Goal: Feedback & Contribution: Submit feedback/report problem

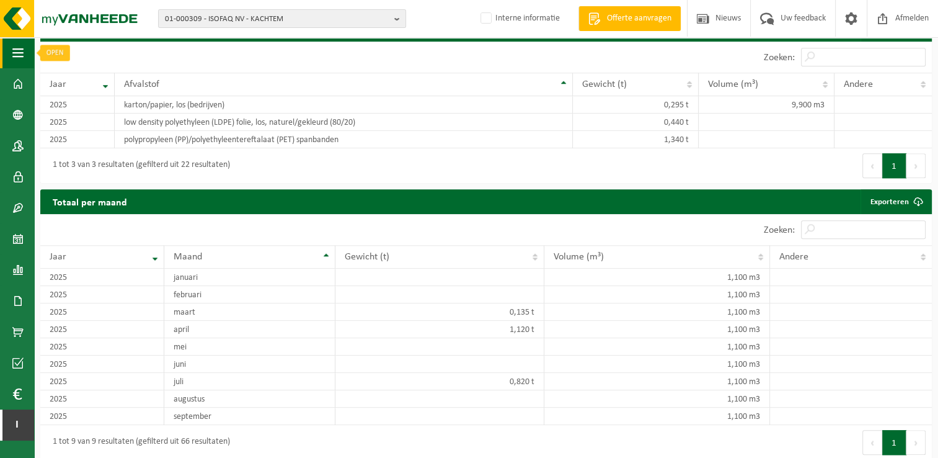
drag, startPoint x: 0, startPoint y: 0, endPoint x: 24, endPoint y: 53, distance: 58.0
click at [24, 53] on button "Navigatie" at bounding box center [17, 52] width 34 height 31
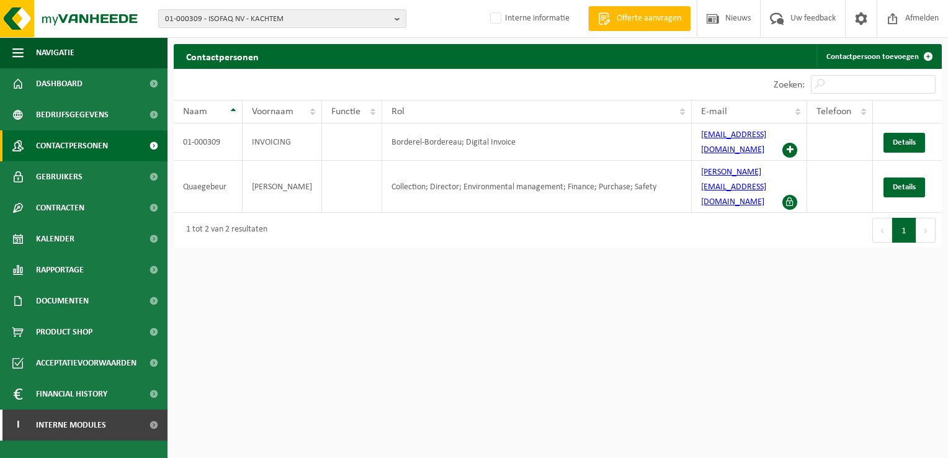
click at [402, 16] on b "button" at bounding box center [399, 18] width 11 height 17
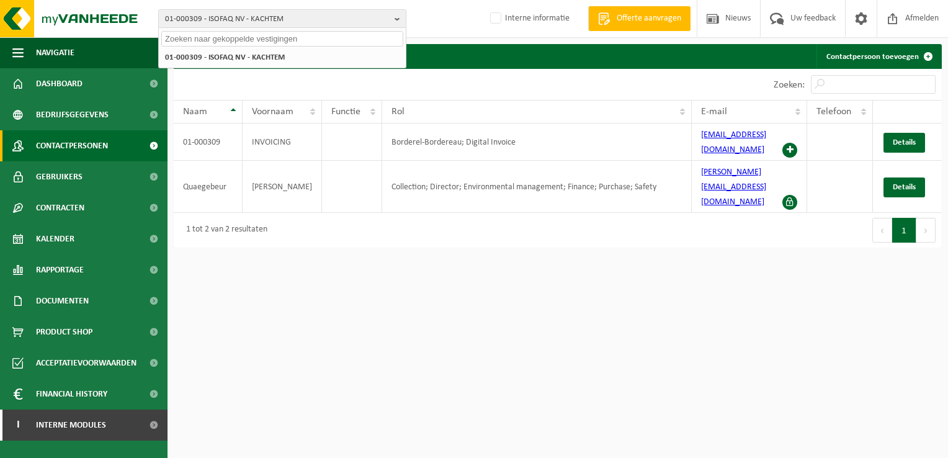
click at [337, 33] on input "text" at bounding box center [282, 39] width 242 height 16
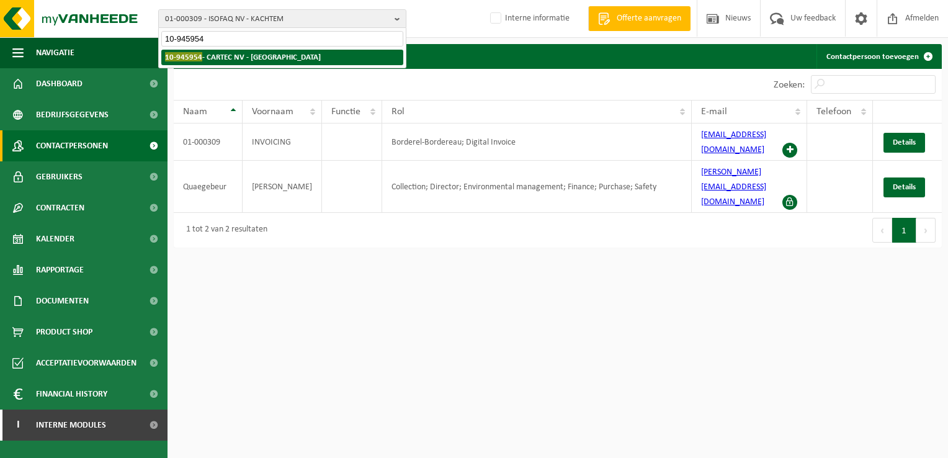
type input "10-945954"
click at [278, 56] on strong "10-945954 - CARTEC NV - VLEZENBEEK" at bounding box center [243, 56] width 156 height 9
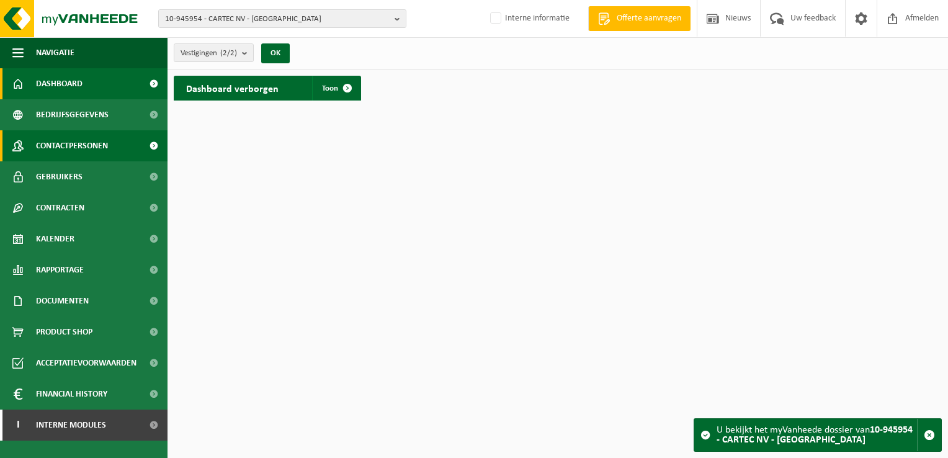
click at [61, 146] on span "Contactpersonen" at bounding box center [72, 145] width 72 height 31
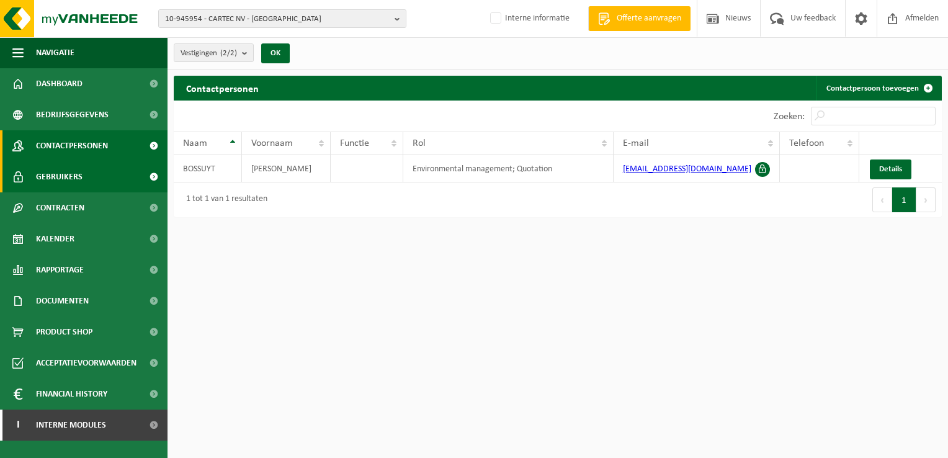
click at [72, 175] on span "Gebruikers" at bounding box center [59, 176] width 47 height 31
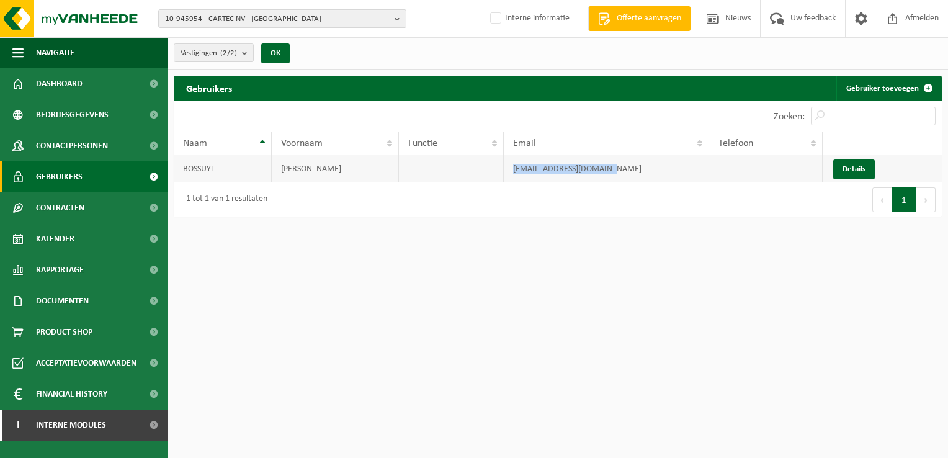
drag, startPoint x: 611, startPoint y: 167, endPoint x: 507, endPoint y: 169, distance: 103.6
click at [507, 169] on td "info@cartecpackaging.be" at bounding box center [606, 168] width 205 height 27
drag, startPoint x: 507, startPoint y: 169, endPoint x: 581, endPoint y: 167, distance: 73.2
copy td "info@cartecpackaging.be"
click at [394, 17] on b "button" at bounding box center [399, 18] width 11 height 17
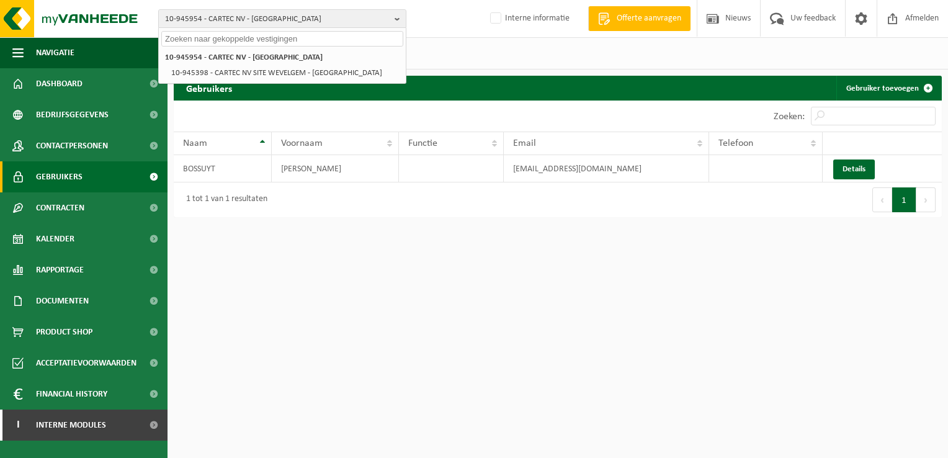
click at [354, 43] on input "text" at bounding box center [282, 39] width 242 height 16
paste input "01-000709"
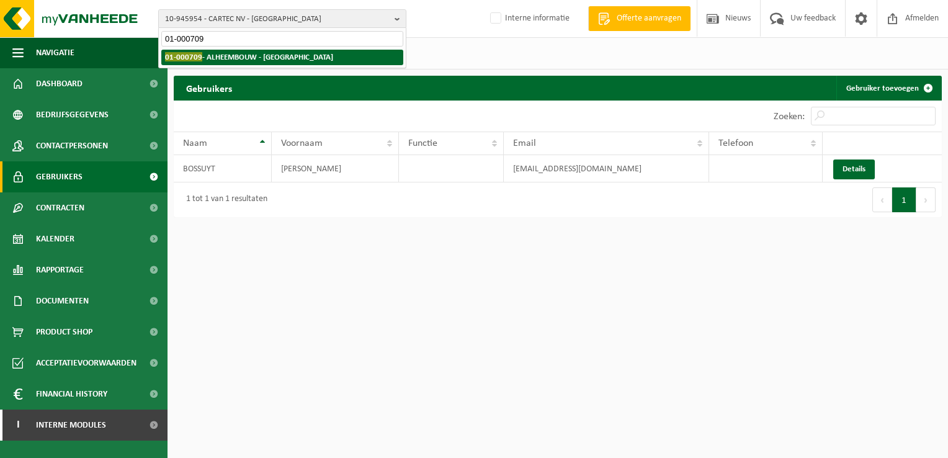
type input "01-000709"
click at [270, 61] on li "01-000709 - ALHEEMBOUW - OOSTNIEUWKERKE" at bounding box center [282, 58] width 242 height 16
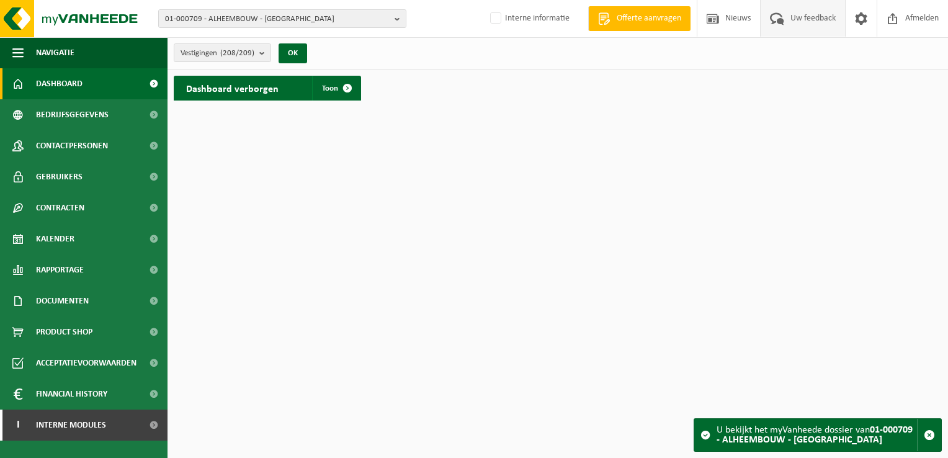
click at [824, 24] on span "Uw feedback" at bounding box center [812, 18] width 51 height 37
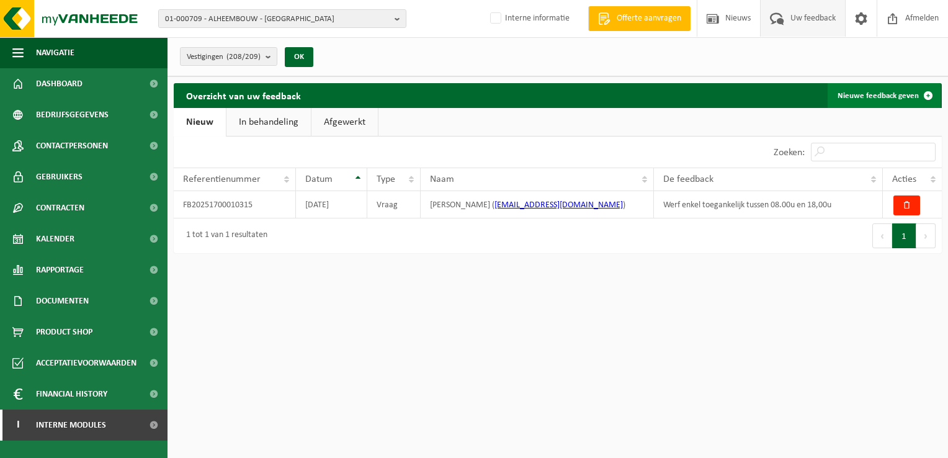
click at [860, 96] on link "Nieuwe feedback geven" at bounding box center [883, 95] width 113 height 25
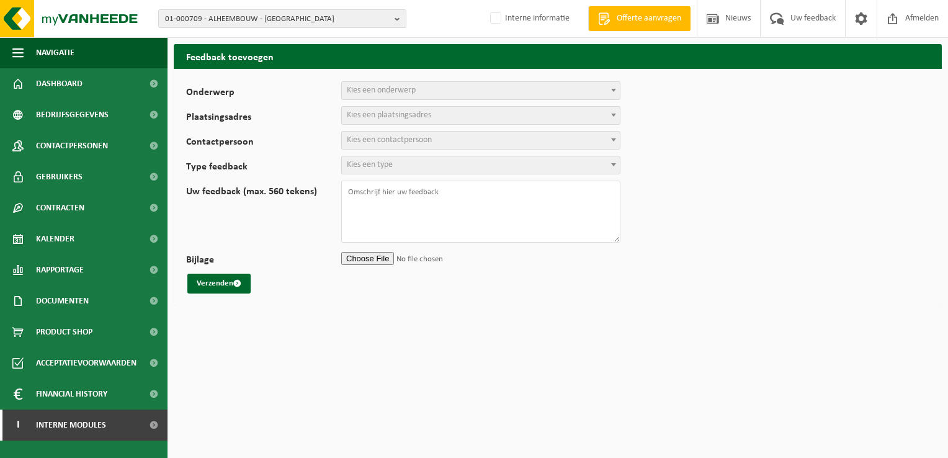
select select
click at [419, 91] on span "Kies een onderwerp" at bounding box center [481, 90] width 278 height 17
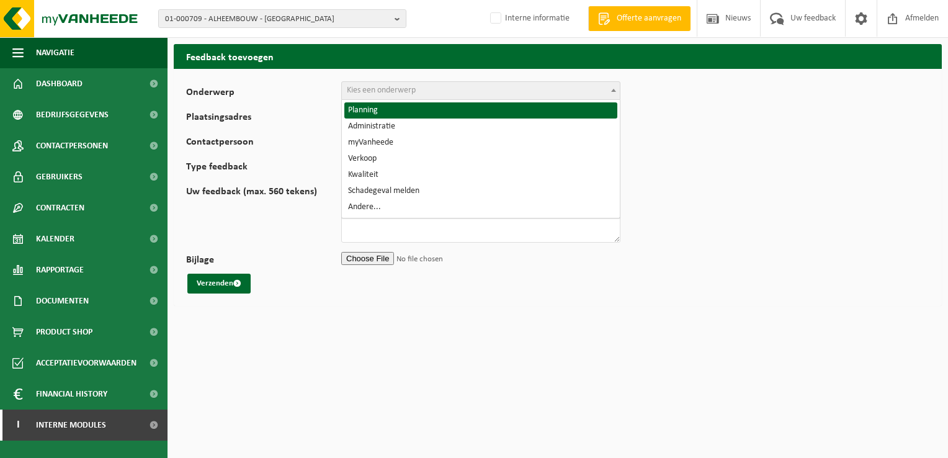
select select "1"
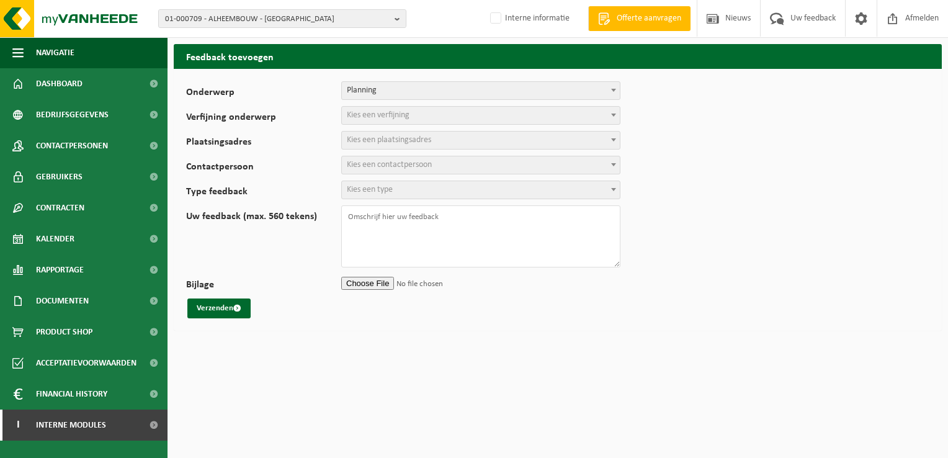
click at [372, 113] on span "Kies een verfijning" at bounding box center [378, 114] width 63 height 9
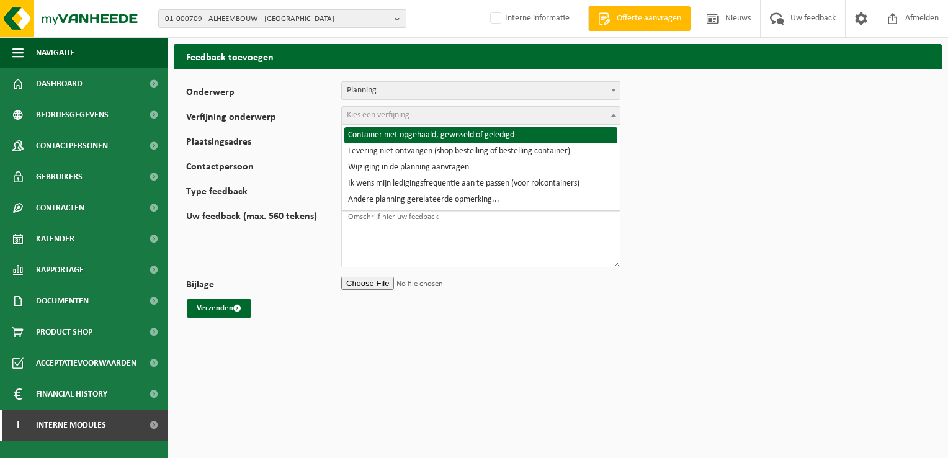
select select "2"
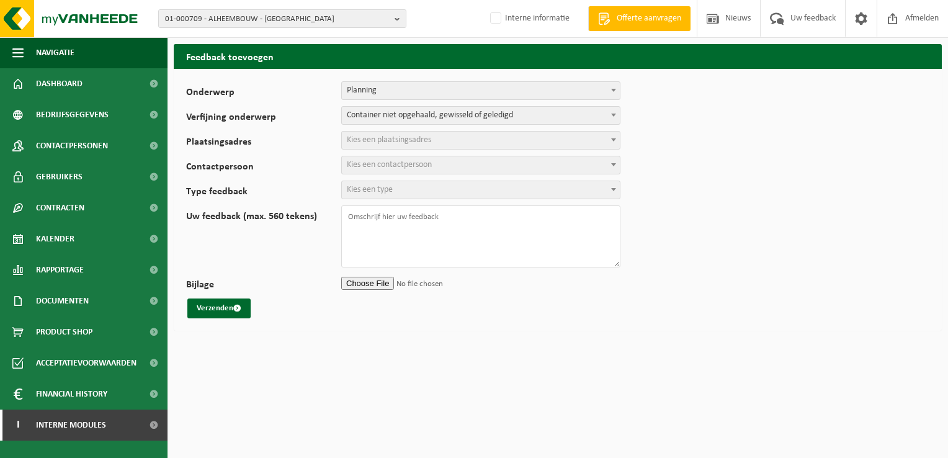
click at [375, 139] on span "Kies een plaatsingsadres" at bounding box center [389, 139] width 84 height 9
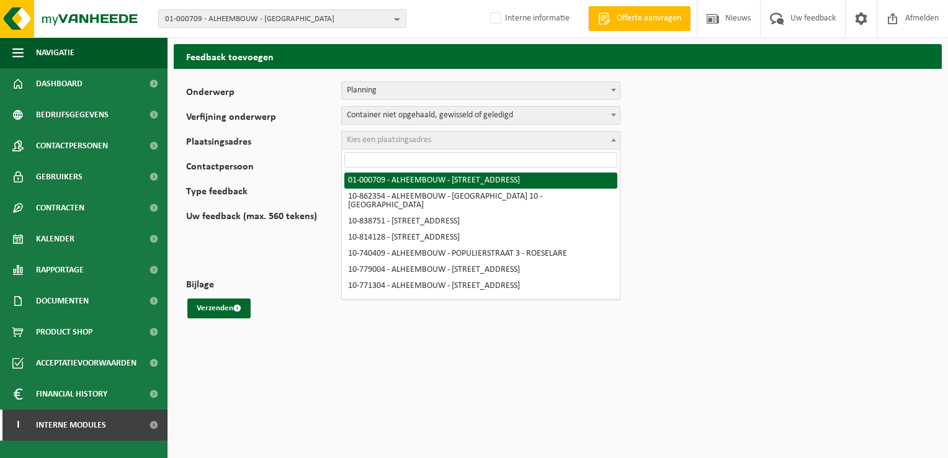
click at [459, 158] on input "search" at bounding box center [480, 160] width 273 height 16
paste input "10-941509"
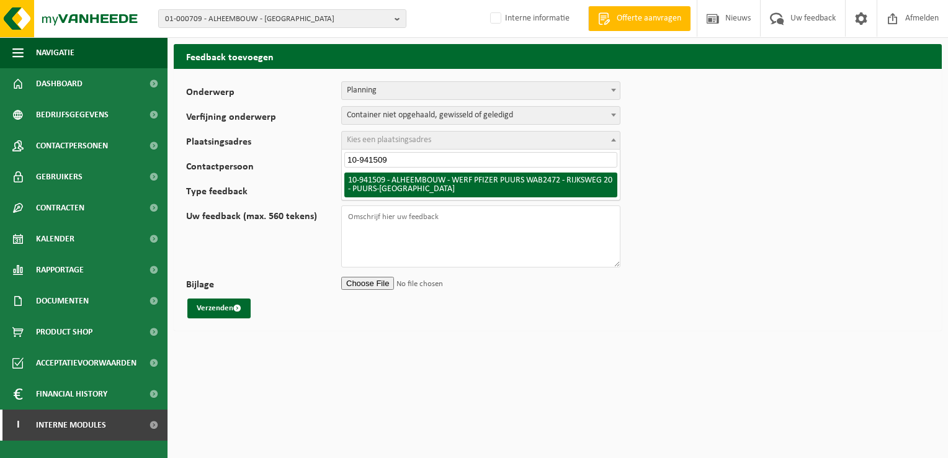
type input "10-941509"
select select "139335"
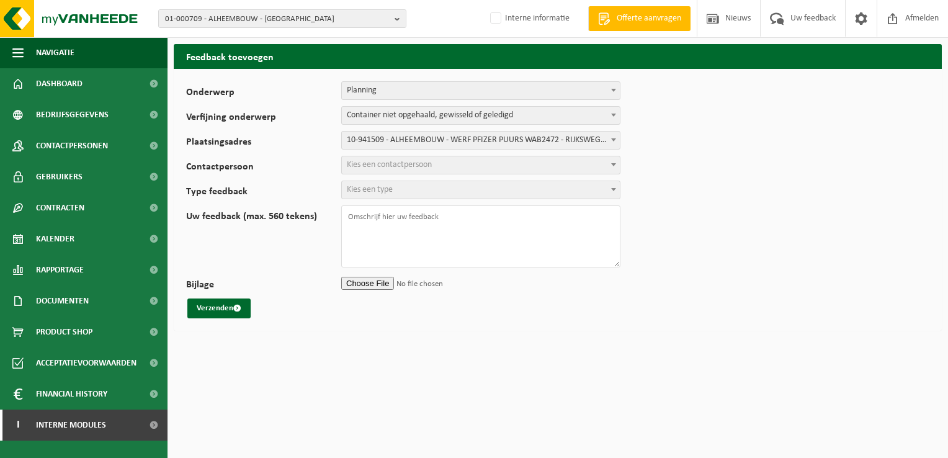
click at [442, 167] on span "Kies een contactpersoon" at bounding box center [481, 164] width 278 height 17
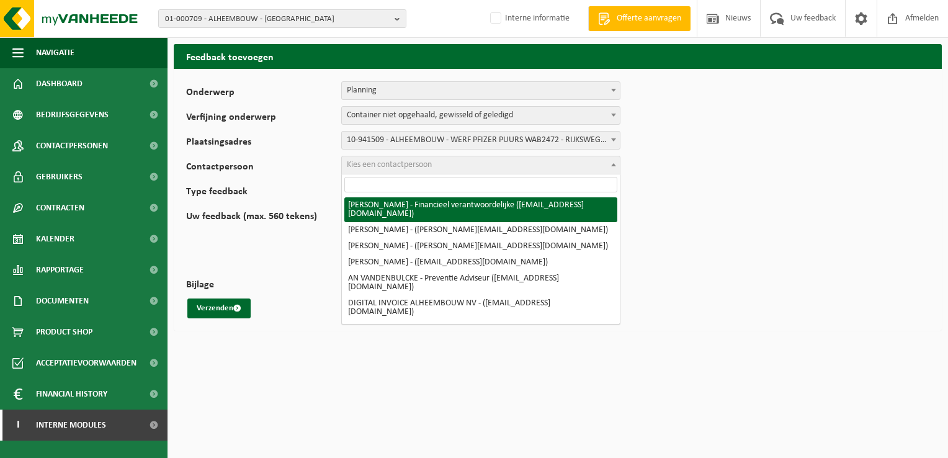
click at [533, 185] on input "search" at bounding box center [480, 185] width 273 height 16
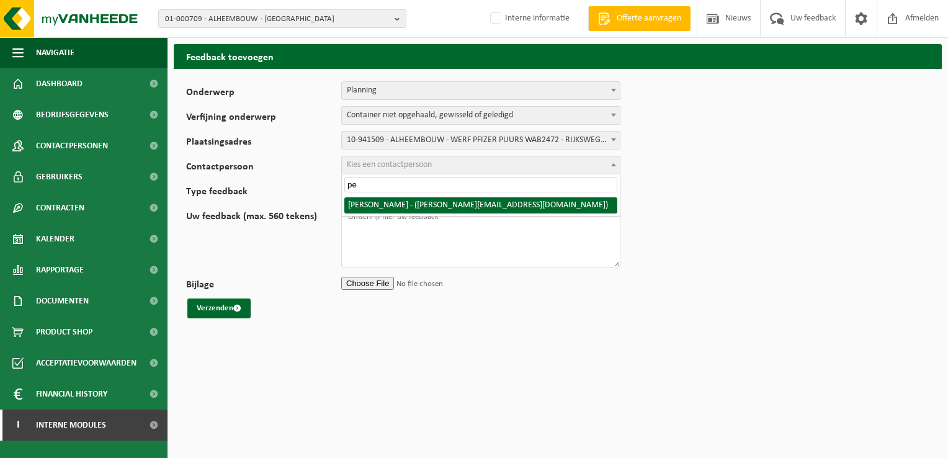
type input "pe"
select select "77612"
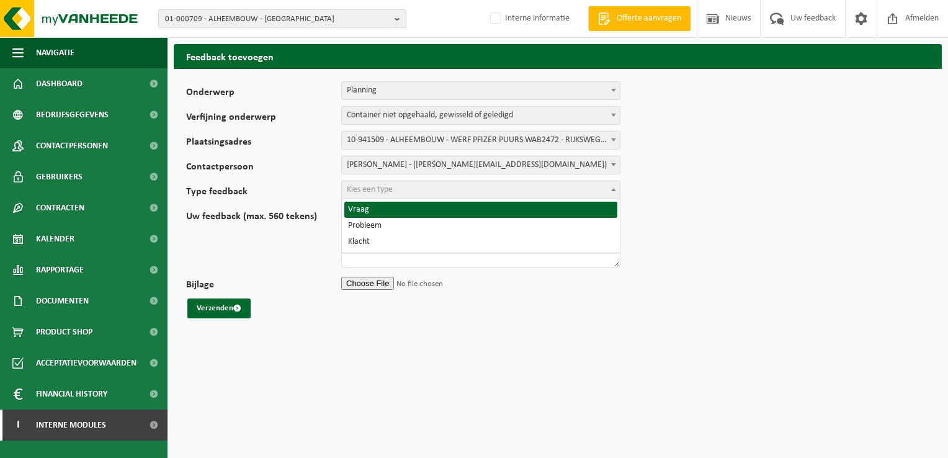
click at [495, 187] on span "Kies een type" at bounding box center [481, 189] width 278 height 17
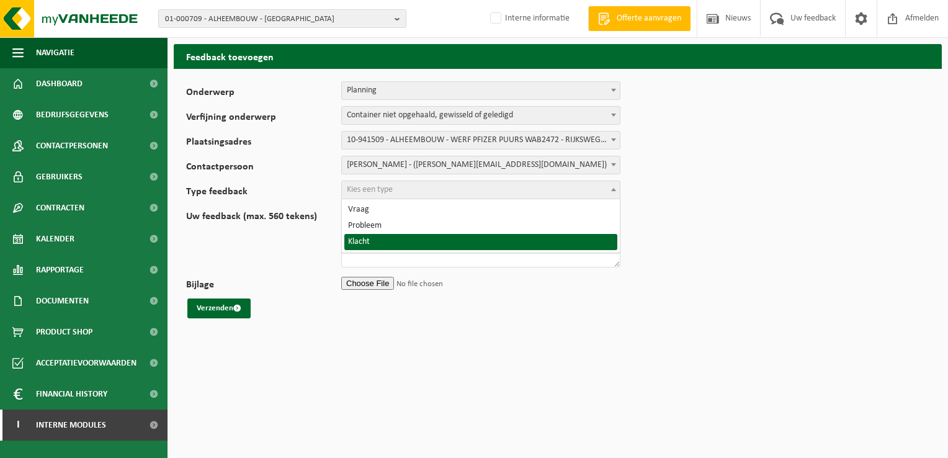
select select "COM"
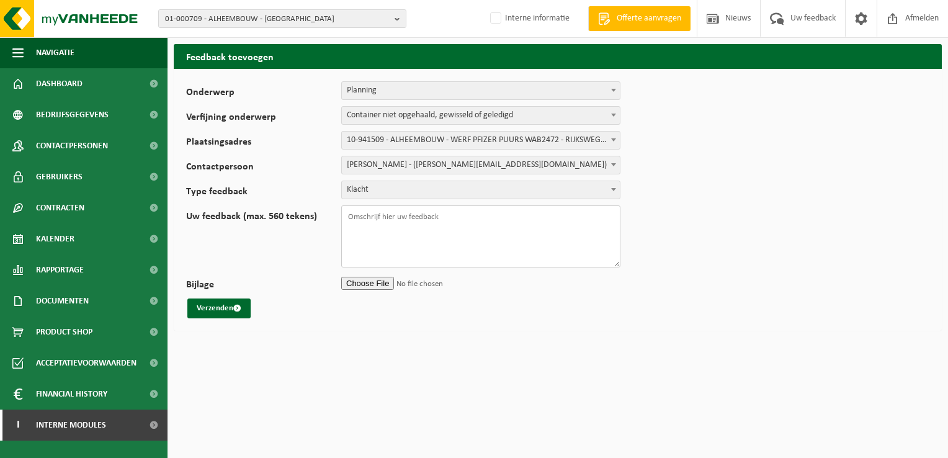
click at [447, 214] on textarea "Uw feedback (max. 560 tekens)" at bounding box center [480, 236] width 279 height 62
paste textarea "TL-VEL-110027"
paste textarea "WB-1100-HP restafval"
click at [510, 216] on textarea "TL-VEL-110027 WB-1100-HP restafval of" at bounding box center [480, 236] width 279 height 62
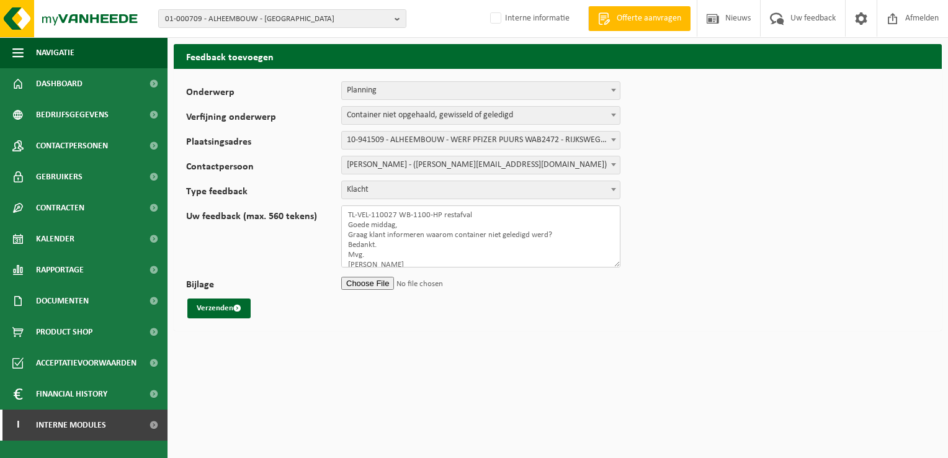
type textarea "TL-VEL-110027 WB-1100-HP restafval Goede middag, Graag klant informeren waarom …"
click at [370, 282] on input "Bijlage" at bounding box center [480, 283] width 279 height 19
type input "C:\fakepath\Werf Pfizer Puurs - Lediging Rolcontainers.msg"
click at [209, 300] on button "Verzenden" at bounding box center [218, 308] width 63 height 20
